Goal: Task Accomplishment & Management: Use online tool/utility

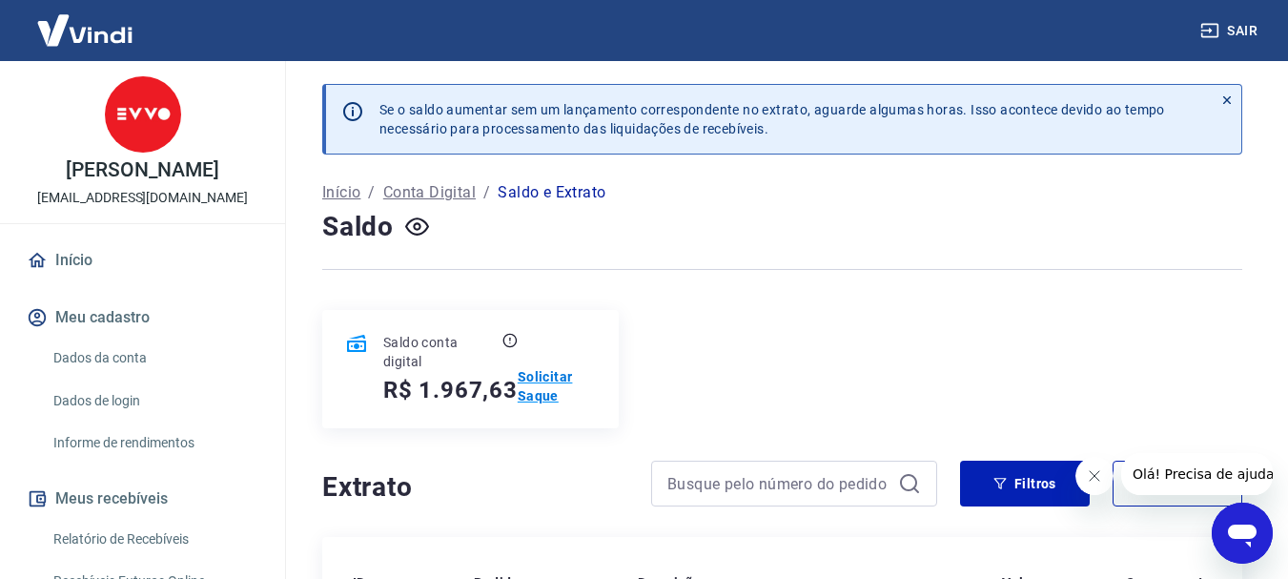
click at [554, 397] on p "Solicitar Saque" at bounding box center [557, 386] width 78 height 38
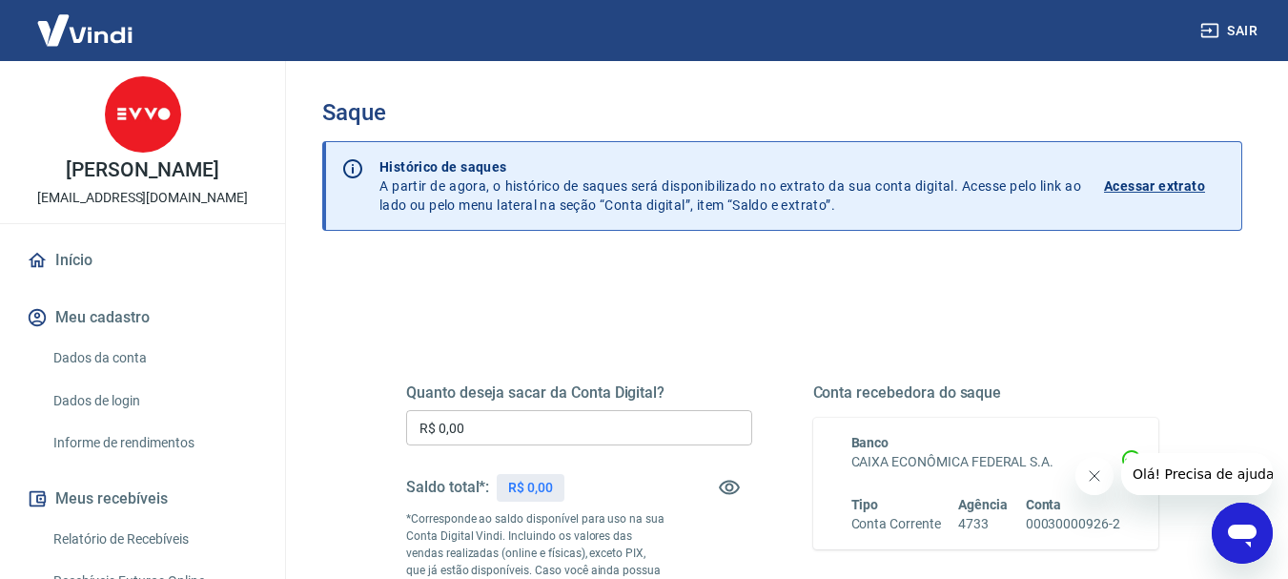
click at [542, 416] on input "R$ 0,00" at bounding box center [579, 427] width 346 height 35
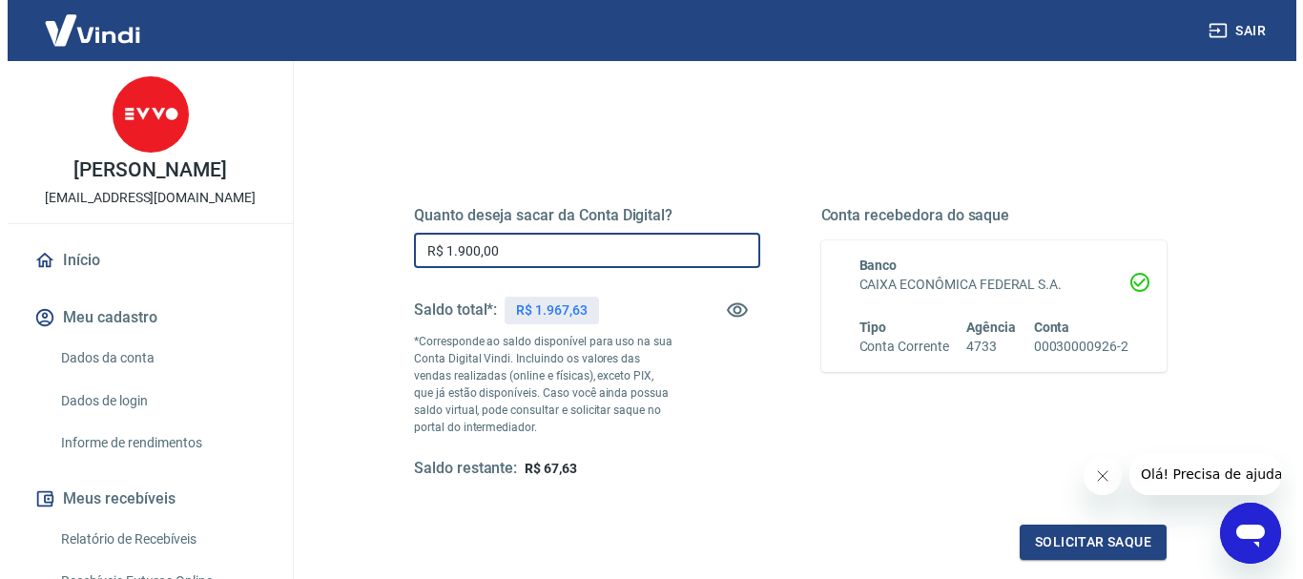
scroll to position [286, 0]
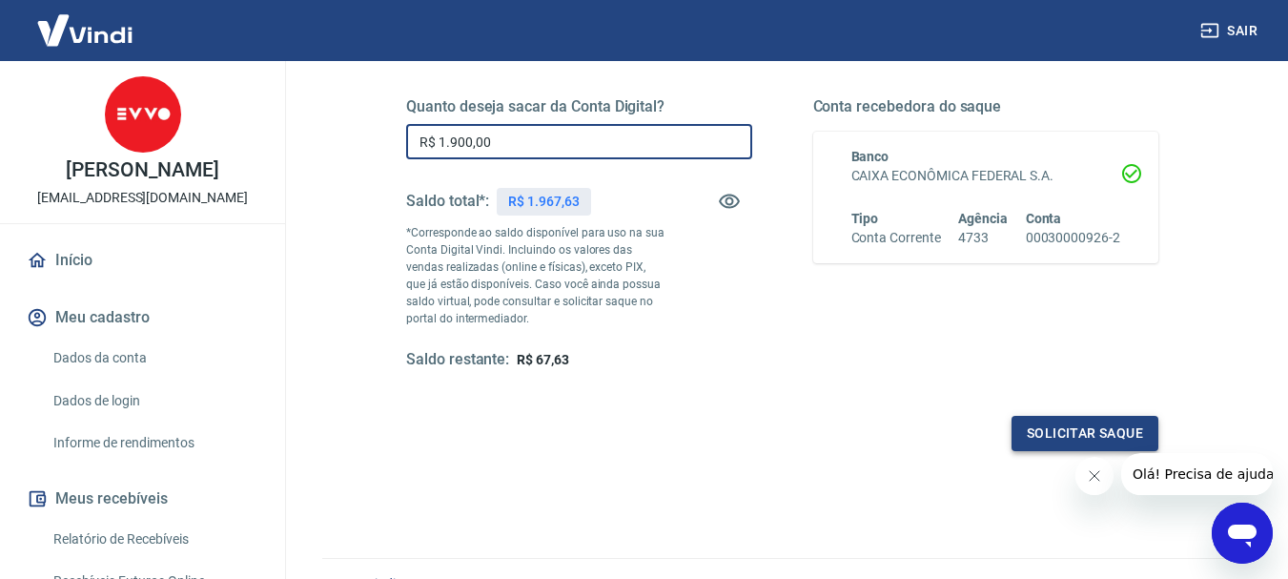
type input "R$ 1.900,00"
click at [1036, 433] on button "Solicitar saque" at bounding box center [1085, 433] width 147 height 35
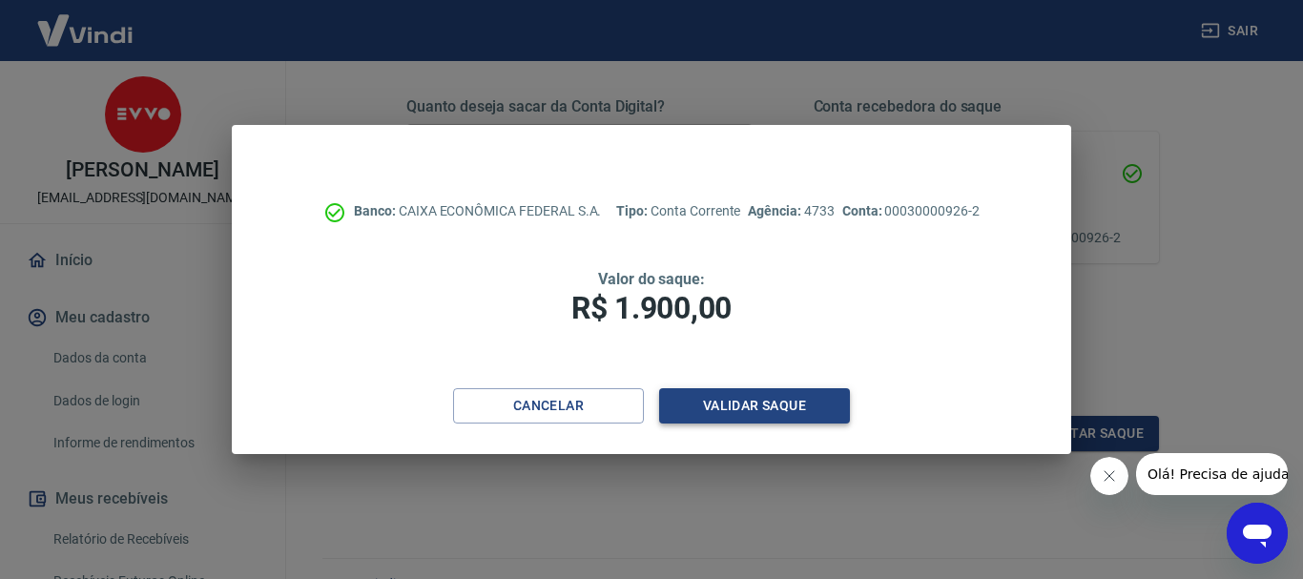
click at [743, 402] on button "Validar saque" at bounding box center [754, 405] width 191 height 35
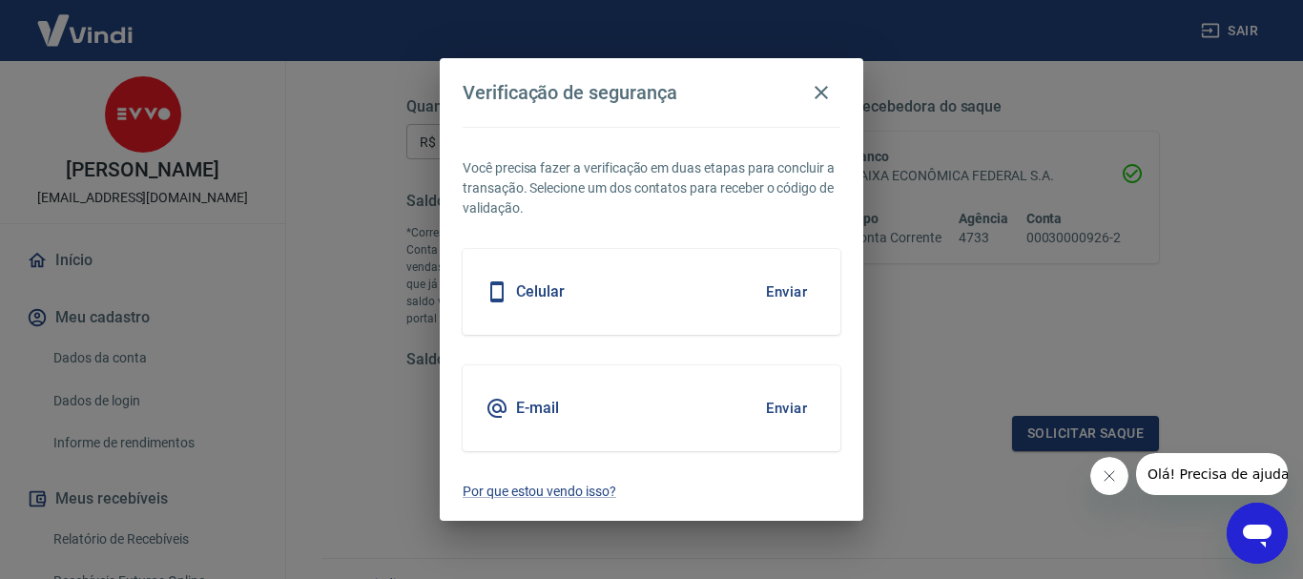
click at [751, 290] on div "Celular Enviar" at bounding box center [652, 292] width 378 height 86
click at [769, 290] on button "Enviar" at bounding box center [786, 292] width 62 height 40
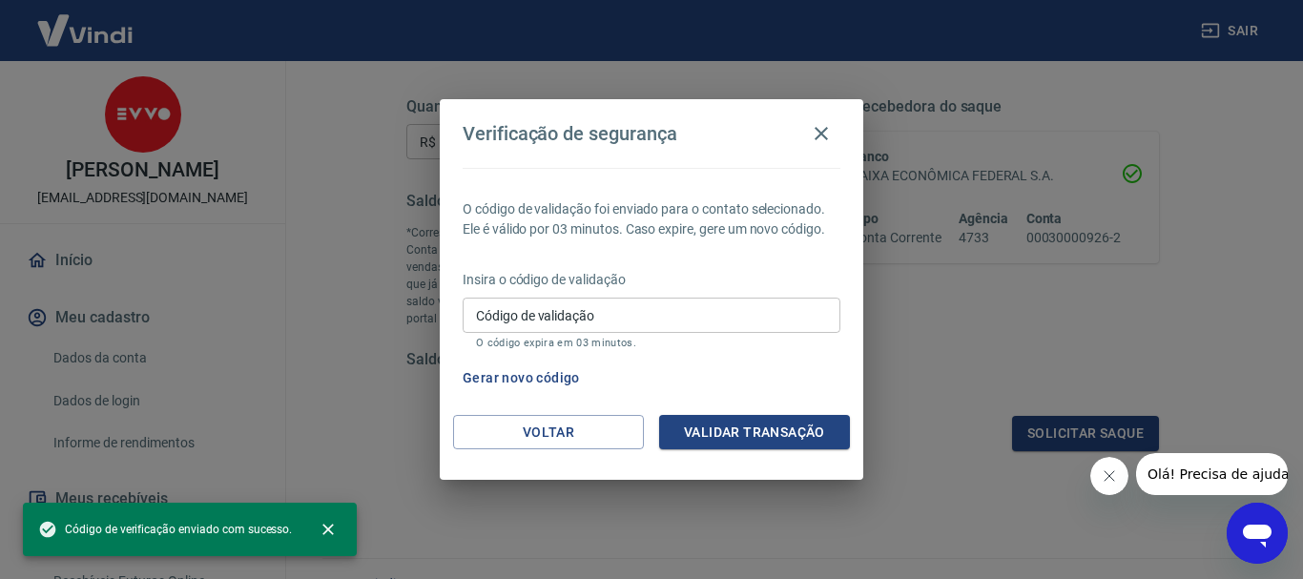
click at [698, 327] on input "Código de validação" at bounding box center [652, 315] width 378 height 35
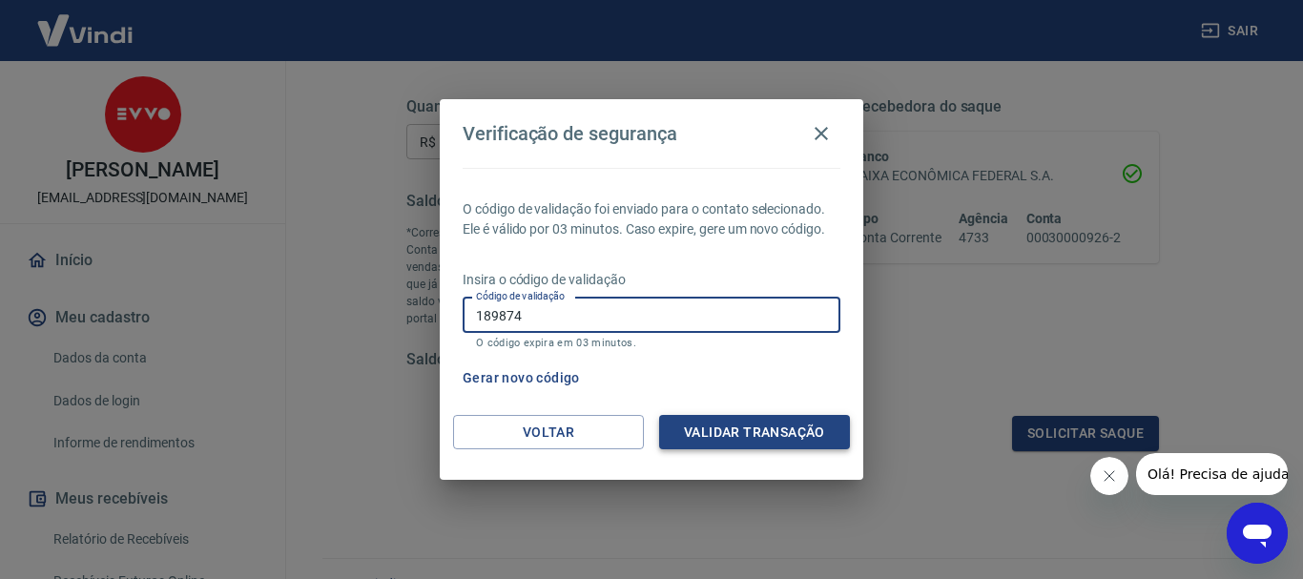
type input "189874"
click at [761, 421] on button "Validar transação" at bounding box center [754, 432] width 191 height 35
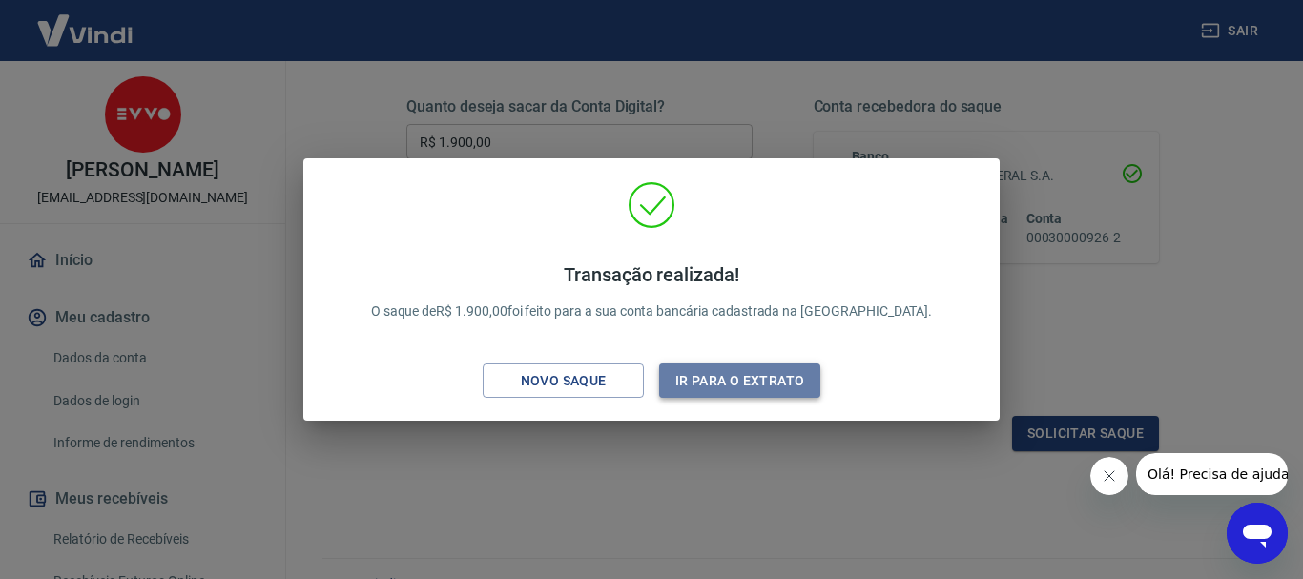
click at [730, 380] on button "Ir para o extrato" at bounding box center [739, 380] width 161 height 35
